Goal: Obtain resource: Obtain resource

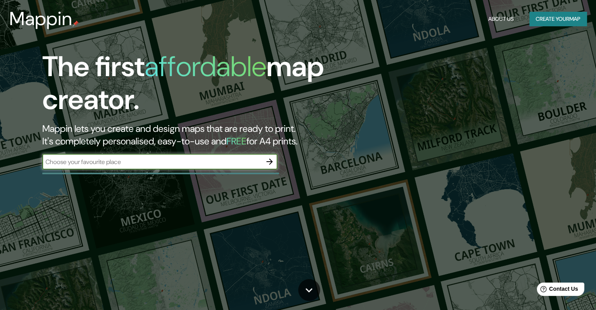
click at [266, 165] on icon "button" at bounding box center [269, 161] width 9 height 9
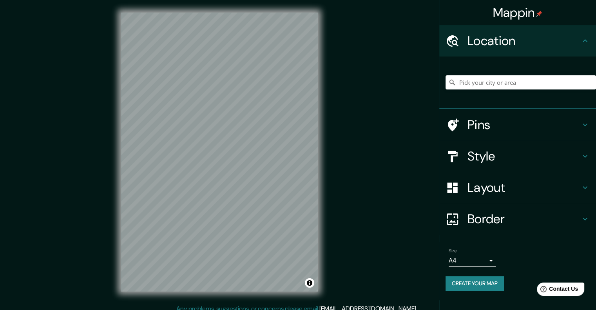
click at [480, 283] on button "Create your map" at bounding box center [475, 283] width 58 height 14
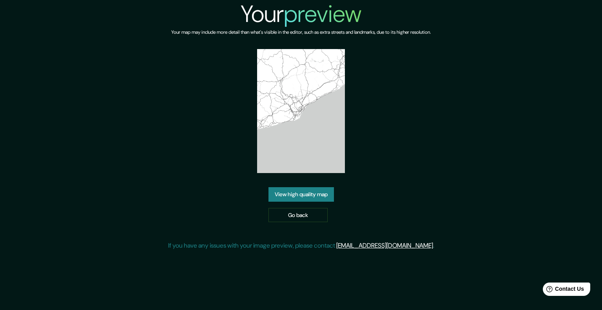
click at [294, 194] on link "View high quality map" at bounding box center [300, 194] width 65 height 14
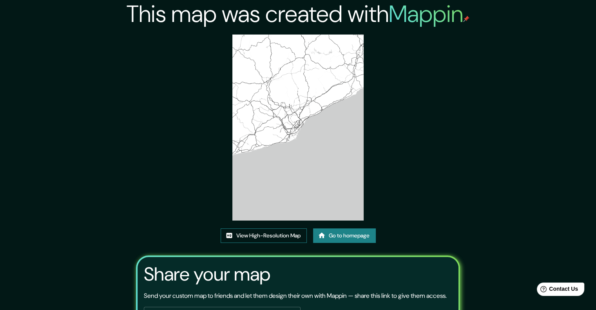
click at [287, 233] on link "View High-Resolution Map" at bounding box center [264, 235] width 86 height 14
